Goal: Information Seeking & Learning: Learn about a topic

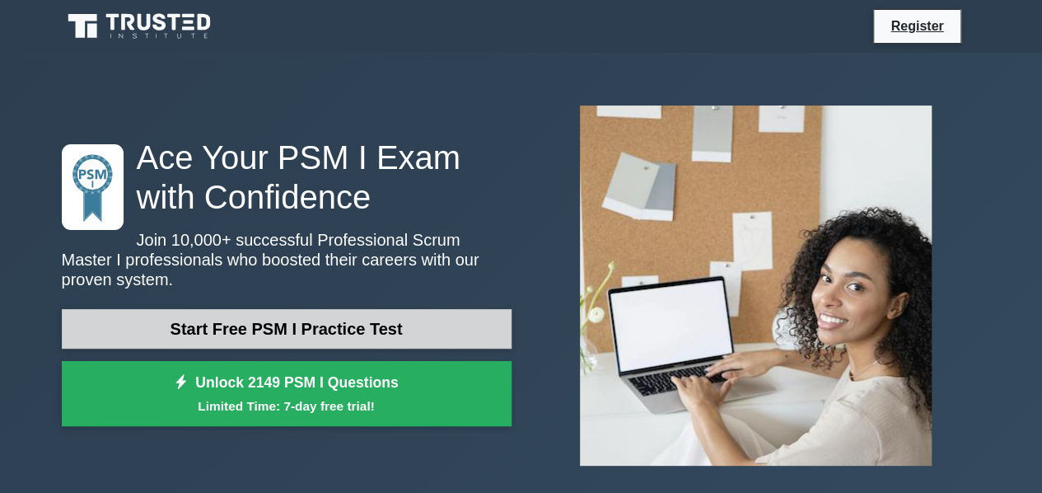
click at [349, 316] on link "Start Free PSM I Practice Test" at bounding box center [287, 329] width 450 height 40
click at [349, 322] on link "Start Free PSM I Practice Test" at bounding box center [287, 329] width 450 height 40
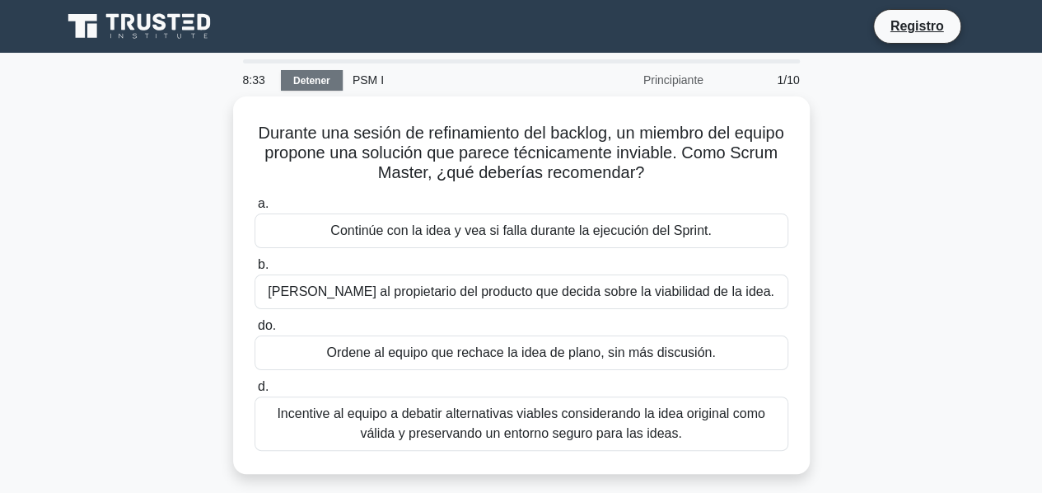
click at [326, 80] on font "Detener" at bounding box center [311, 81] width 37 height 12
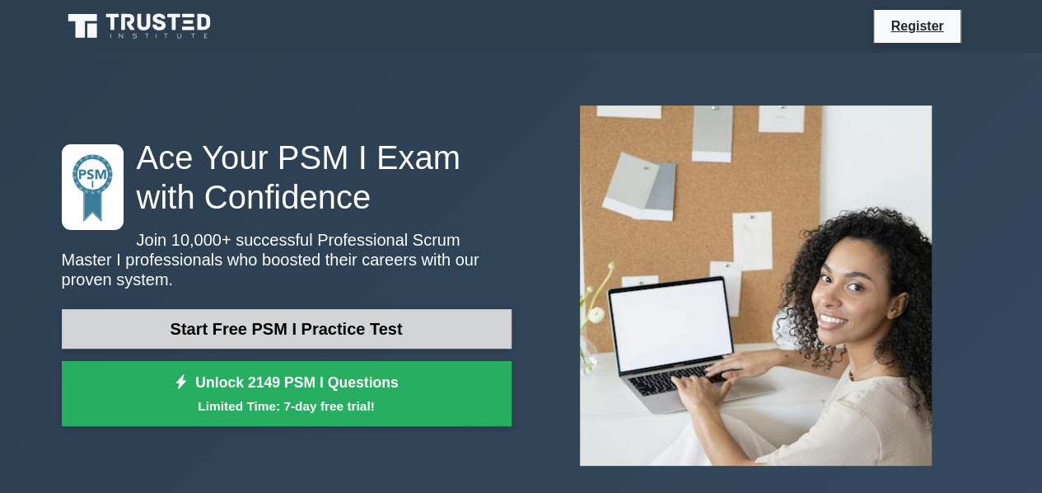
click at [280, 318] on link "Start Free PSM I Practice Test" at bounding box center [287, 329] width 450 height 40
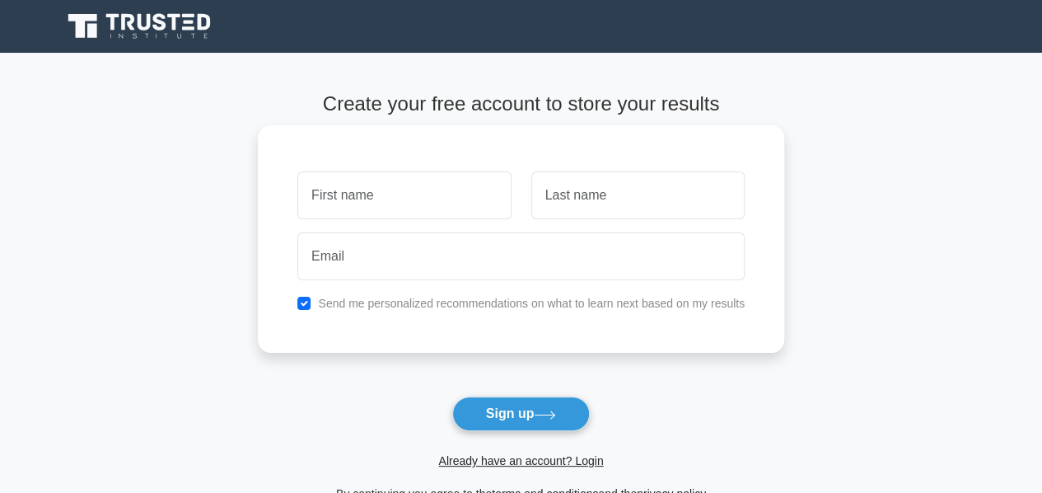
click at [390, 197] on input "text" at bounding box center [403, 195] width 213 height 48
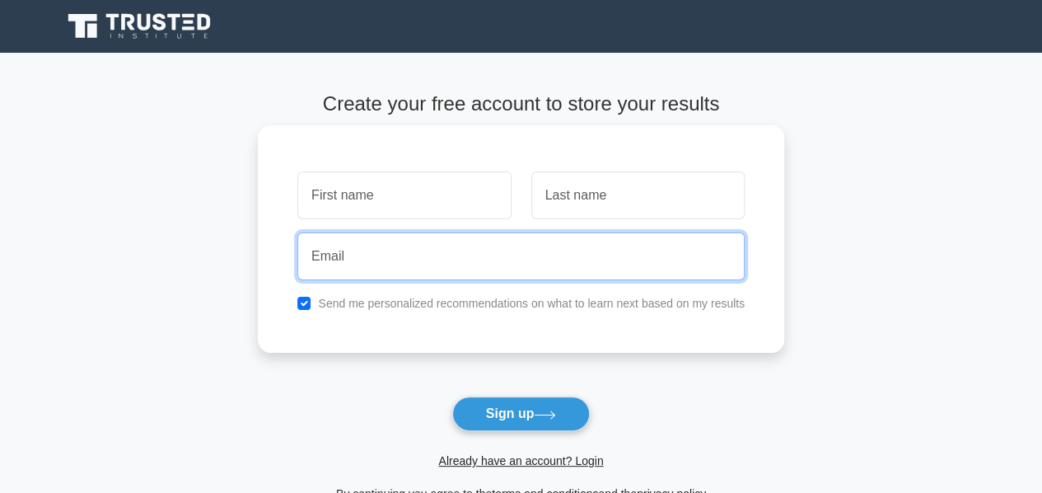
click at [337, 273] on input "email" at bounding box center [520, 256] width 447 height 48
type input "[EMAIL_ADDRESS][DOMAIN_NAME]"
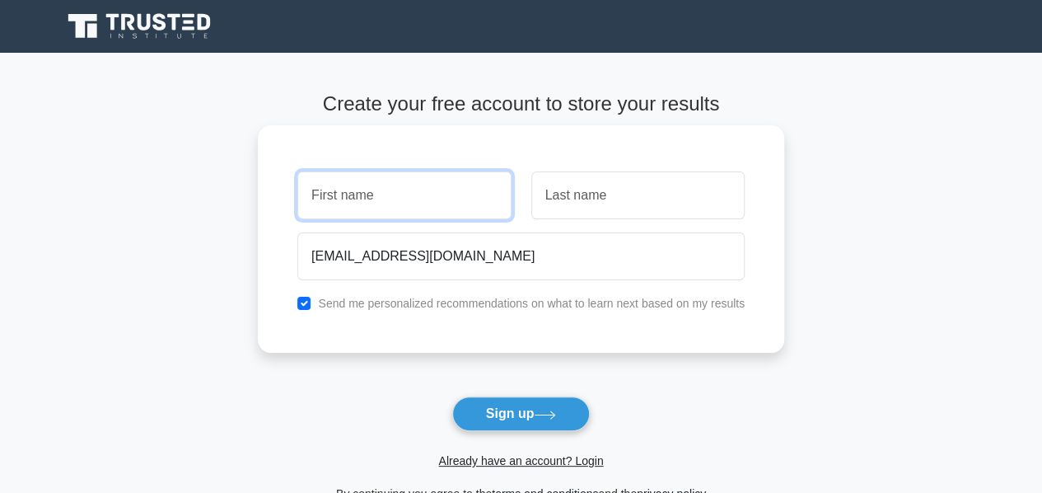
click at [376, 213] on input "text" at bounding box center [403, 195] width 213 height 48
type input "emilo"
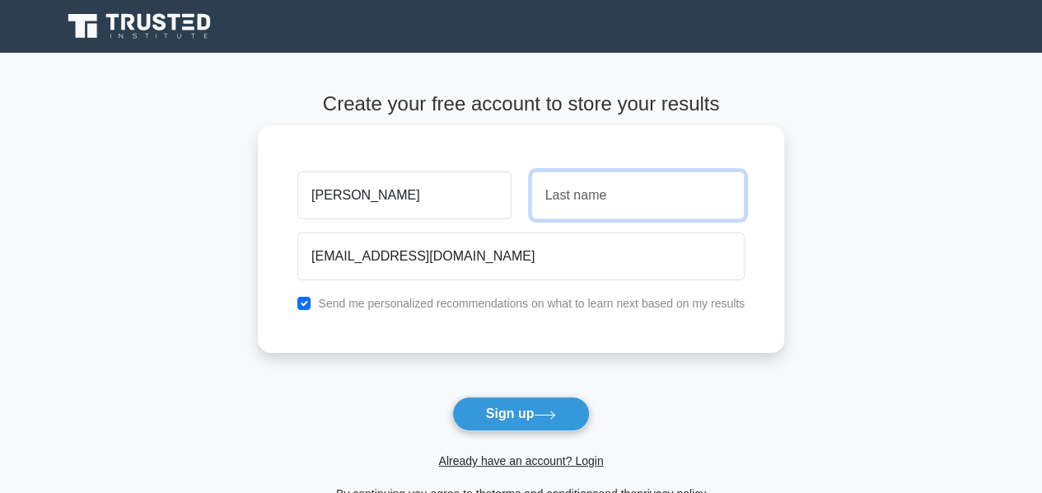
click at [552, 199] on input "text" at bounding box center [637, 195] width 213 height 48
type input "Morales"
click at [452, 396] on button "Sign up" at bounding box center [521, 413] width 138 height 35
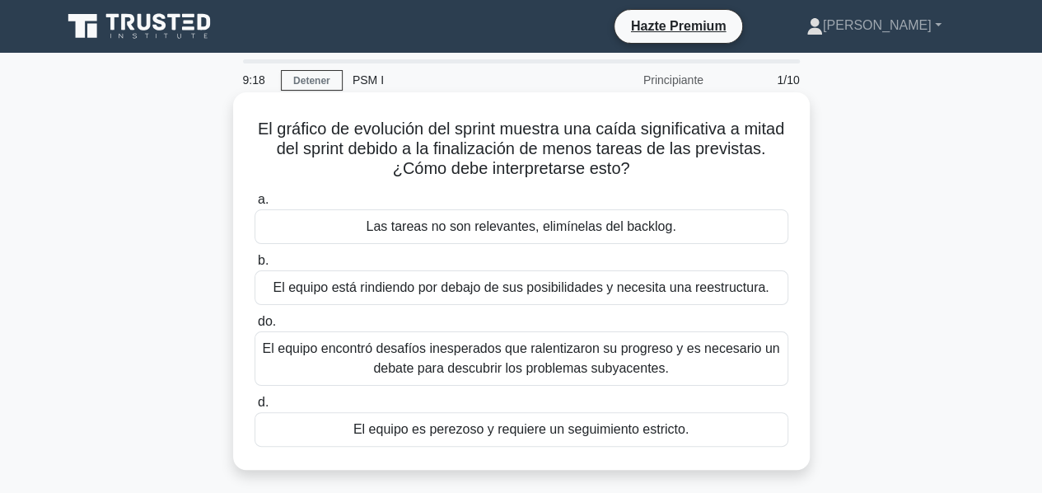
click at [468, 357] on font "El equipo encontró desafíos inesperados que ralentizaron su progreso y es neces…" at bounding box center [521, 358] width 517 height 34
click at [255, 327] on input "do. El equipo encontró desafíos inesperados que ralentizaron su progreso y es n…" at bounding box center [255, 321] width 0 height 11
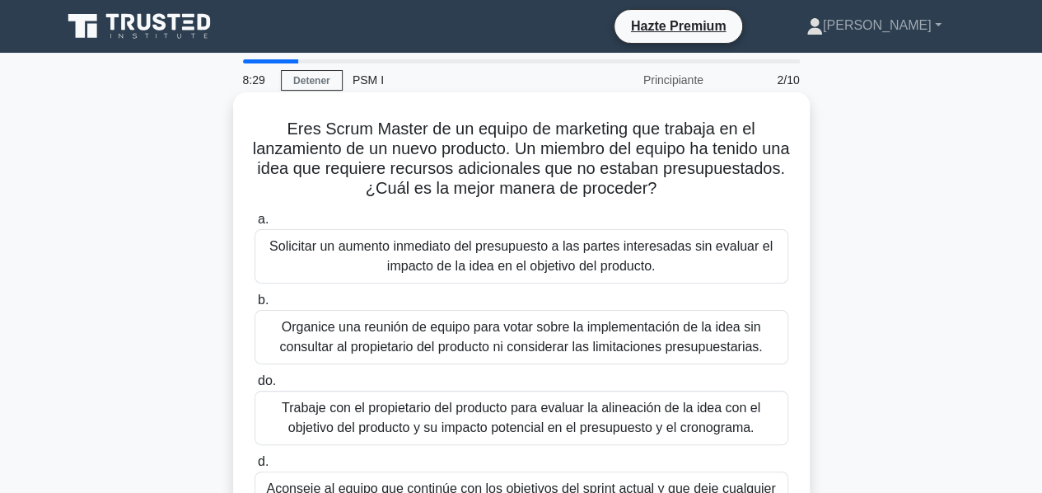
scroll to position [82, 0]
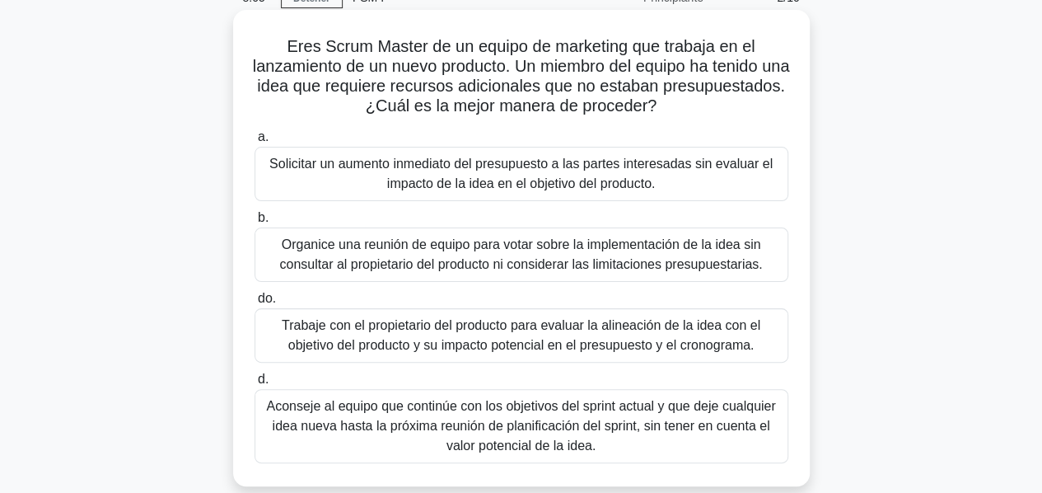
click at [478, 332] on font "Trabaje con el propietario del producto para evaluar la alineación de la idea c…" at bounding box center [521, 335] width 479 height 34
click at [255, 304] on input "do. Trabaje con el propietario del producto para evaluar la alineación de la id…" at bounding box center [255, 298] width 0 height 11
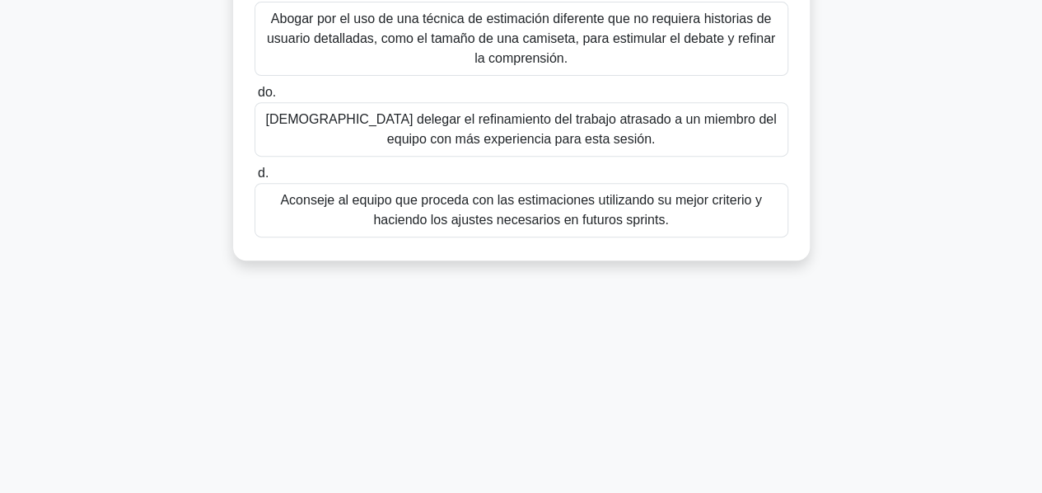
scroll to position [232, 0]
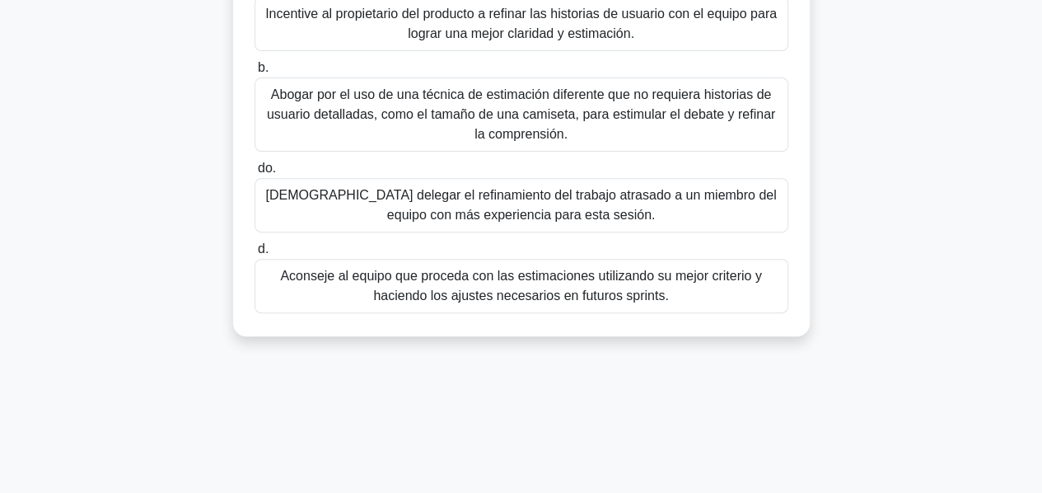
click at [546, 305] on div "Aconseje al equipo que proceda con las estimaciones utilizando su mejor criteri…" at bounding box center [522, 286] width 534 height 54
click at [255, 255] on input "d. Aconseje al equipo que proceda con las estimaciones utilizando su mejor crit…" at bounding box center [255, 249] width 0 height 11
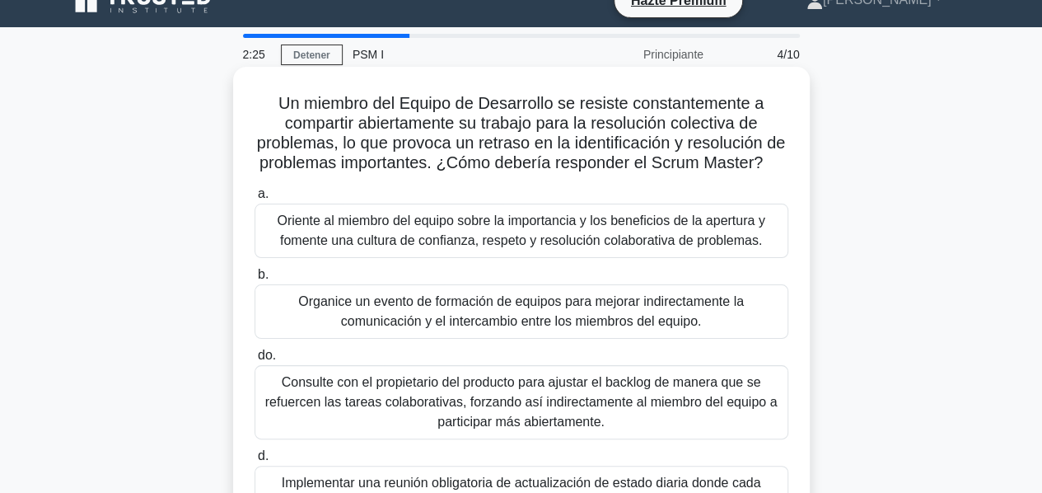
scroll to position [0, 0]
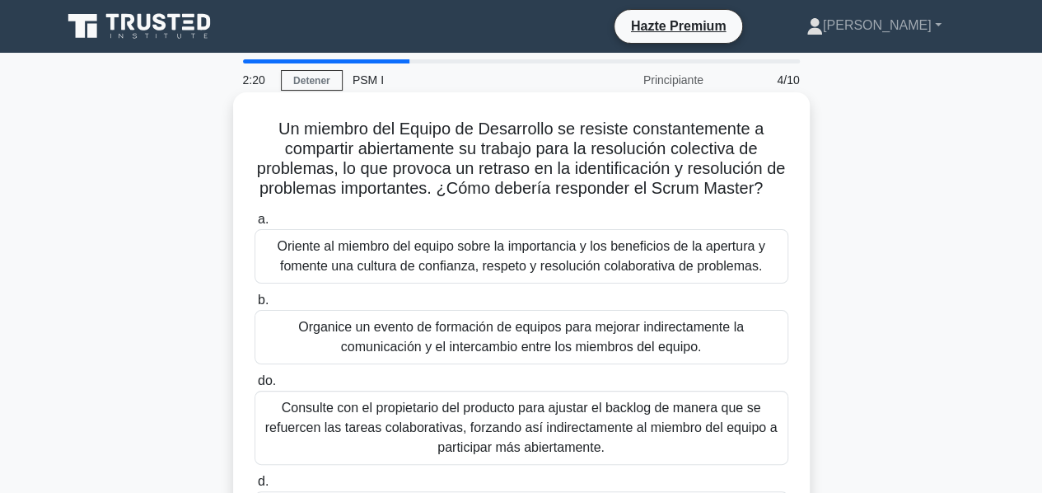
click at [418, 273] on font "Oriente al miembro del equipo sobre la importancia y los beneficios de la apert…" at bounding box center [521, 256] width 488 height 34
click at [255, 225] on input "a. Oriente al miembro del equipo sobre la importancia y los beneficios de la ap…" at bounding box center [255, 219] width 0 height 11
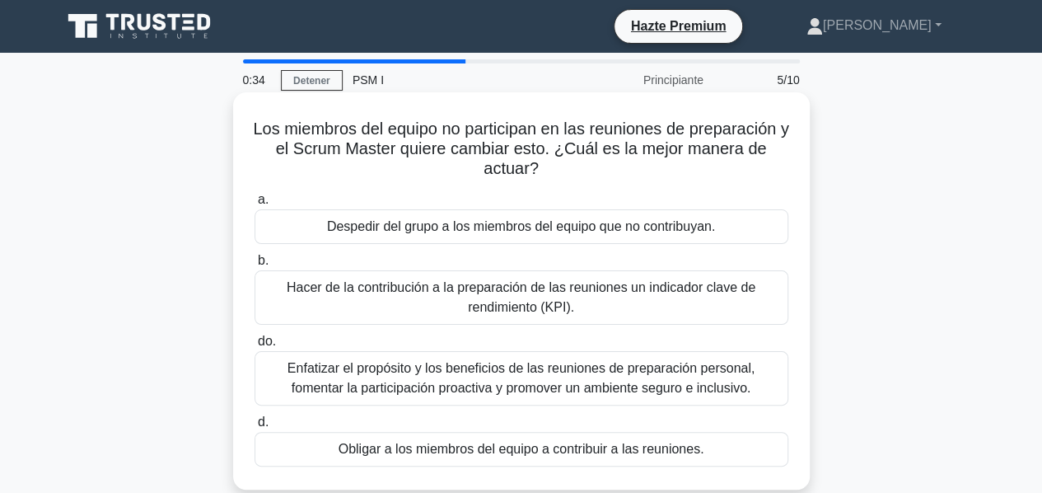
click at [561, 388] on font "Enfatizar el propósito y los beneficios de las reuniones de preparación persona…" at bounding box center [520, 378] width 467 height 34
click at [255, 347] on input "do. Enfatizar el propósito y los beneficios de las reuniones de preparación per…" at bounding box center [255, 341] width 0 height 11
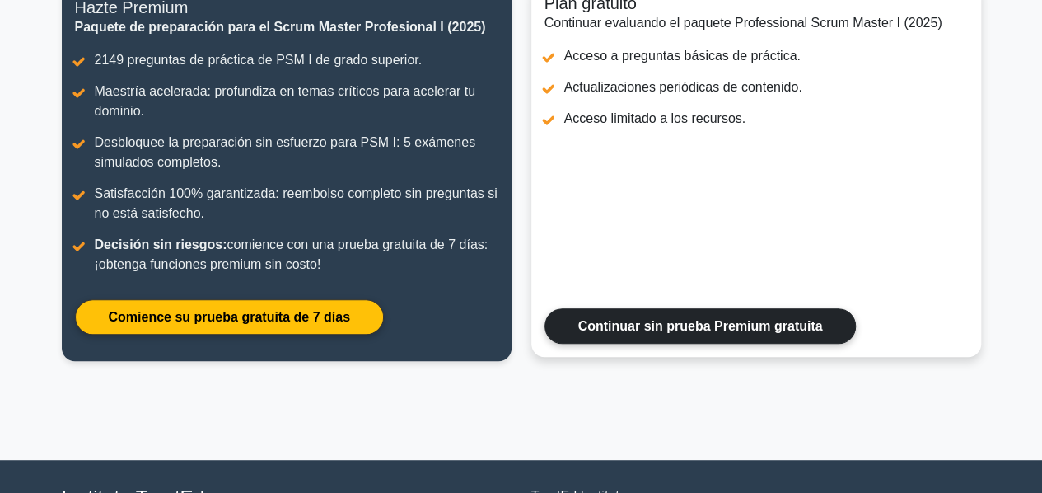
scroll to position [226, 0]
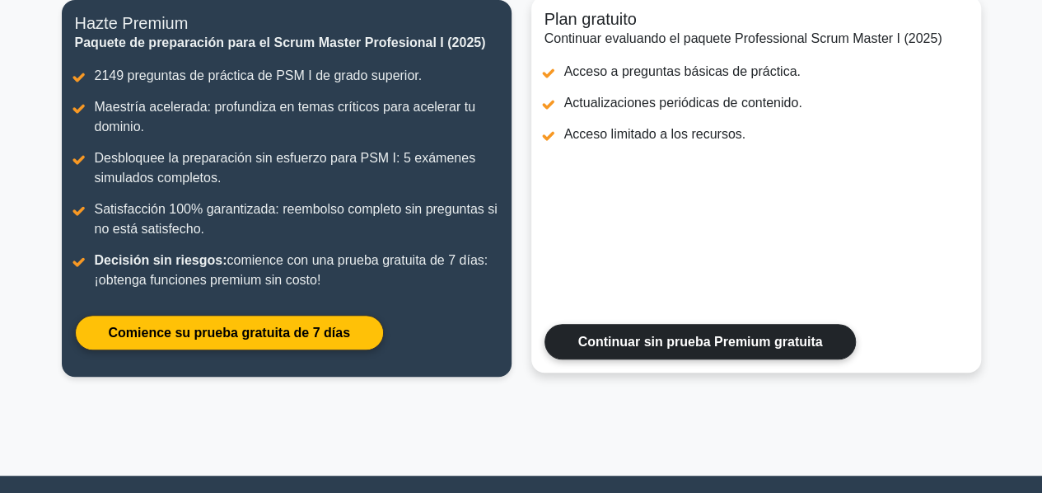
click at [690, 340] on link "Continuar sin prueba Premium gratuita" at bounding box center [700, 341] width 312 height 35
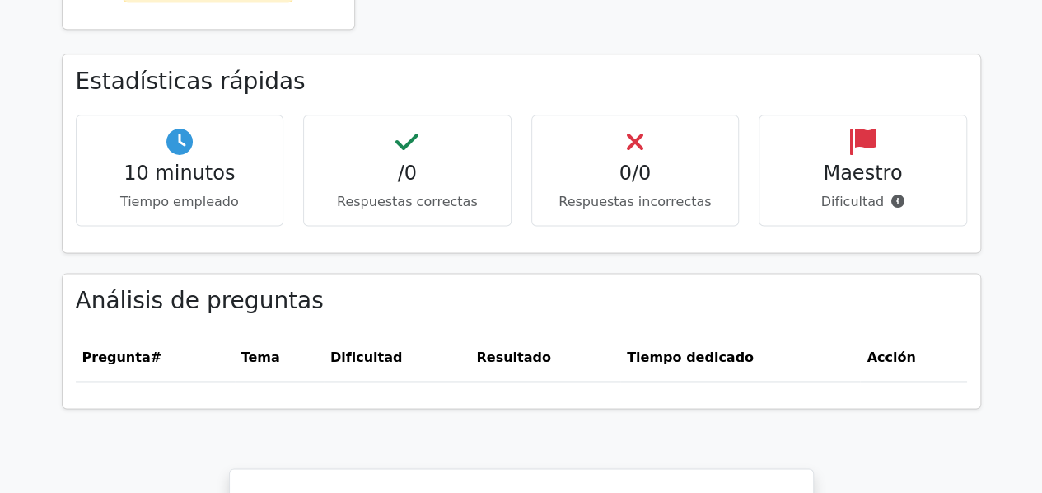
scroll to position [906, 0]
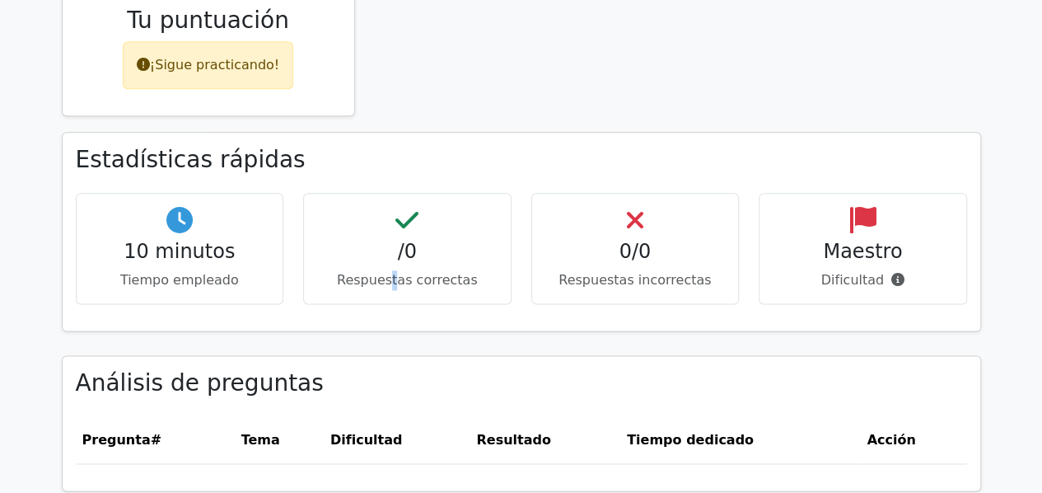
click at [397, 208] on div "/0 Respuestas correctas" at bounding box center [407, 248] width 208 height 111
drag, startPoint x: 170, startPoint y: 213, endPoint x: 224, endPoint y: 211, distance: 53.6
click at [224, 272] on font "Tiempo empleado" at bounding box center [179, 280] width 119 height 16
drag, startPoint x: 184, startPoint y: 189, endPoint x: 205, endPoint y: 189, distance: 21.4
click at [184, 240] on font "10 minutos" at bounding box center [179, 251] width 111 height 23
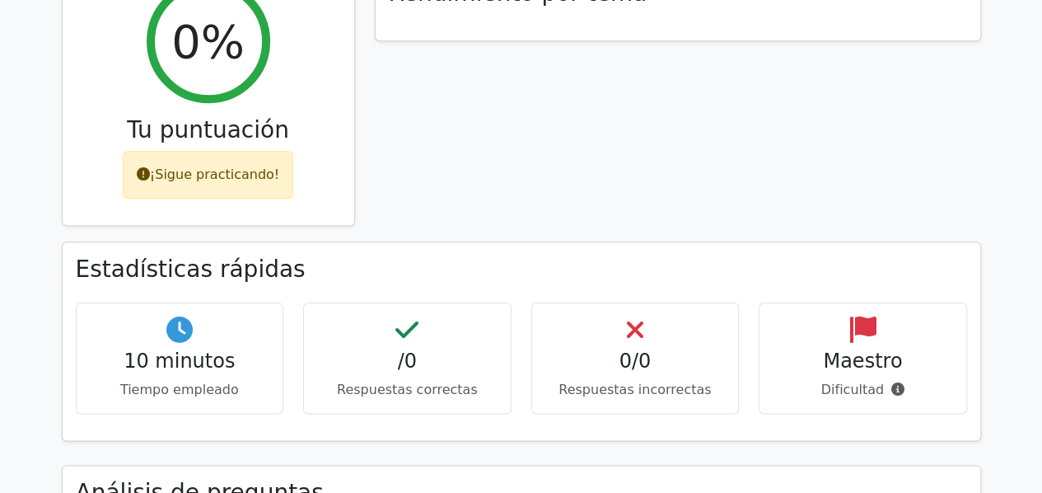
scroll to position [771, 0]
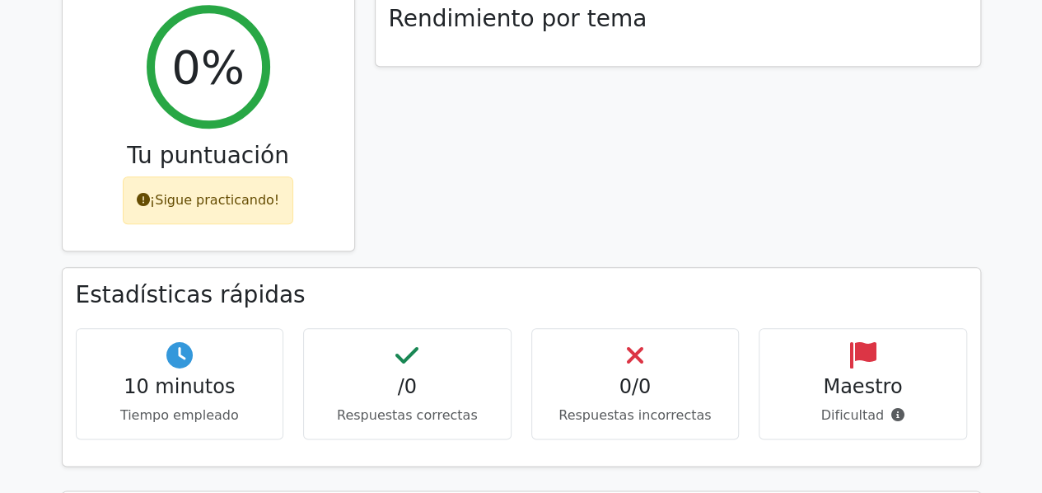
drag, startPoint x: 397, startPoint y: 314, endPoint x: 440, endPoint y: 314, distance: 42.8
click at [440, 328] on div "/0 Respuestas correctas" at bounding box center [407, 383] width 208 height 111
drag, startPoint x: 621, startPoint y: 302, endPoint x: 651, endPoint y: 300, distance: 29.8
click at [651, 328] on div "0/0 Respuestas incorrectas" at bounding box center [635, 383] width 208 height 111
drag, startPoint x: 651, startPoint y: 300, endPoint x: 684, endPoint y: 301, distance: 33.0
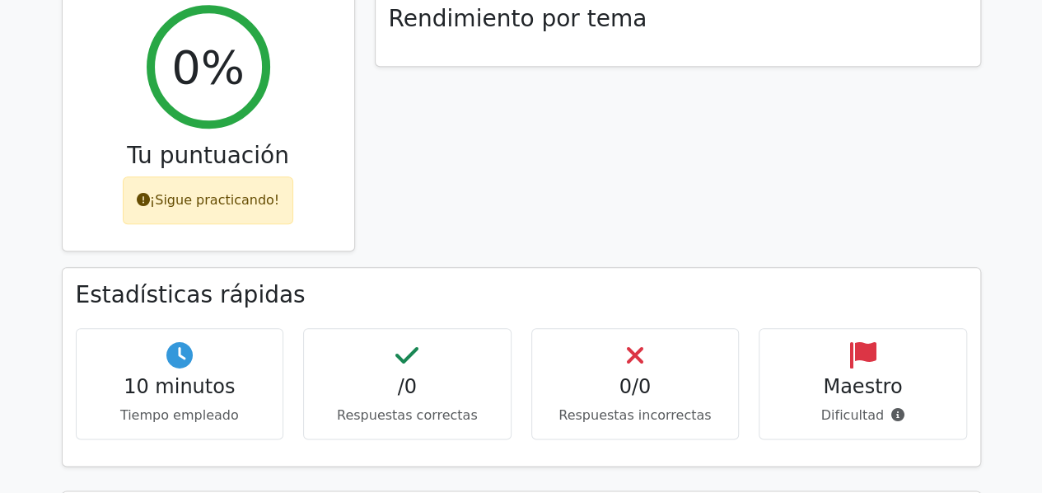
click at [684, 328] on div "0/0 Respuestas incorrectas" at bounding box center [635, 383] width 208 height 111
drag, startPoint x: 684, startPoint y: 301, endPoint x: 702, endPoint y: 301, distance: 18.1
click at [684, 328] on div "0/0 Respuestas incorrectas" at bounding box center [635, 383] width 208 height 111
click at [715, 328] on div "0/0 Respuestas incorrectas" at bounding box center [635, 383] width 208 height 111
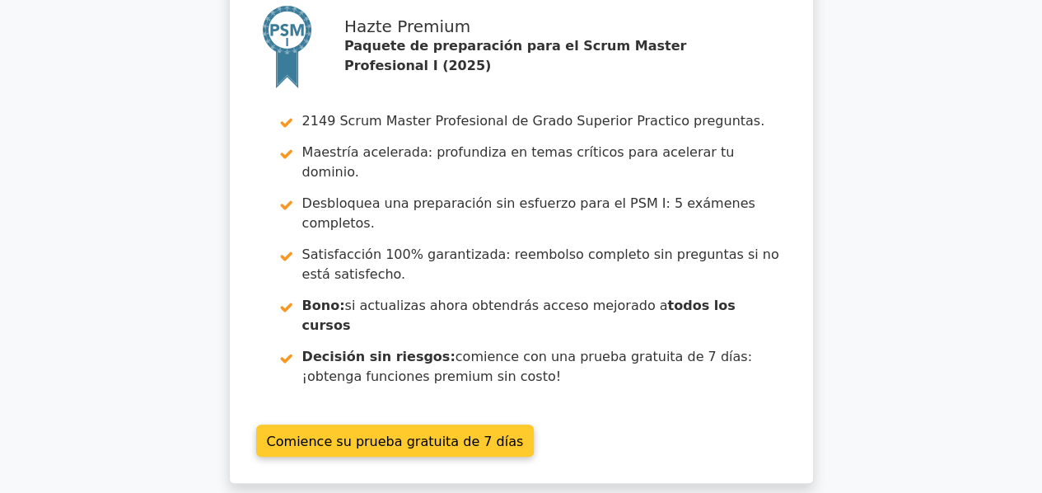
scroll to position [0, 0]
